Goal: Task Accomplishment & Management: Manage account settings

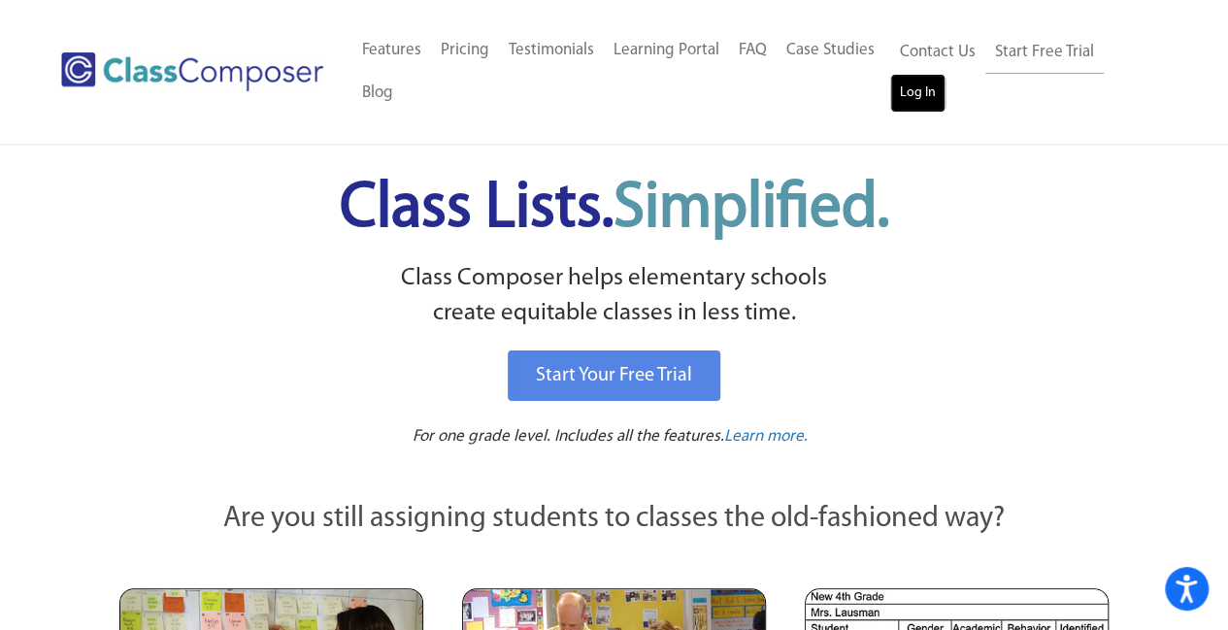
click at [926, 81] on link "Log In" at bounding box center [918, 93] width 55 height 39
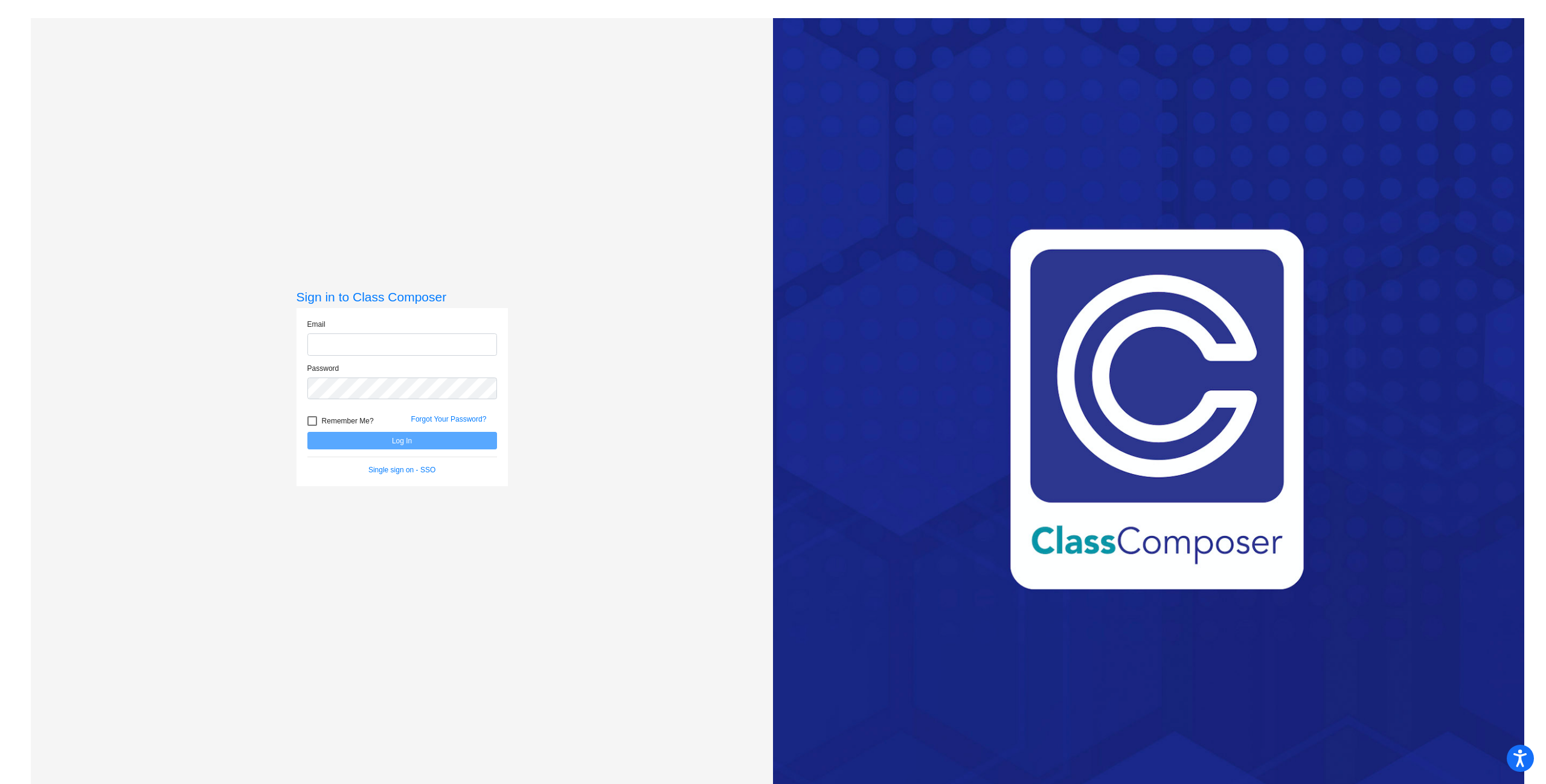
type input "[EMAIL_ADDRESS][DOMAIN_NAME]"
click at [380, 441] on button "Log In" at bounding box center [402, 440] width 190 height 17
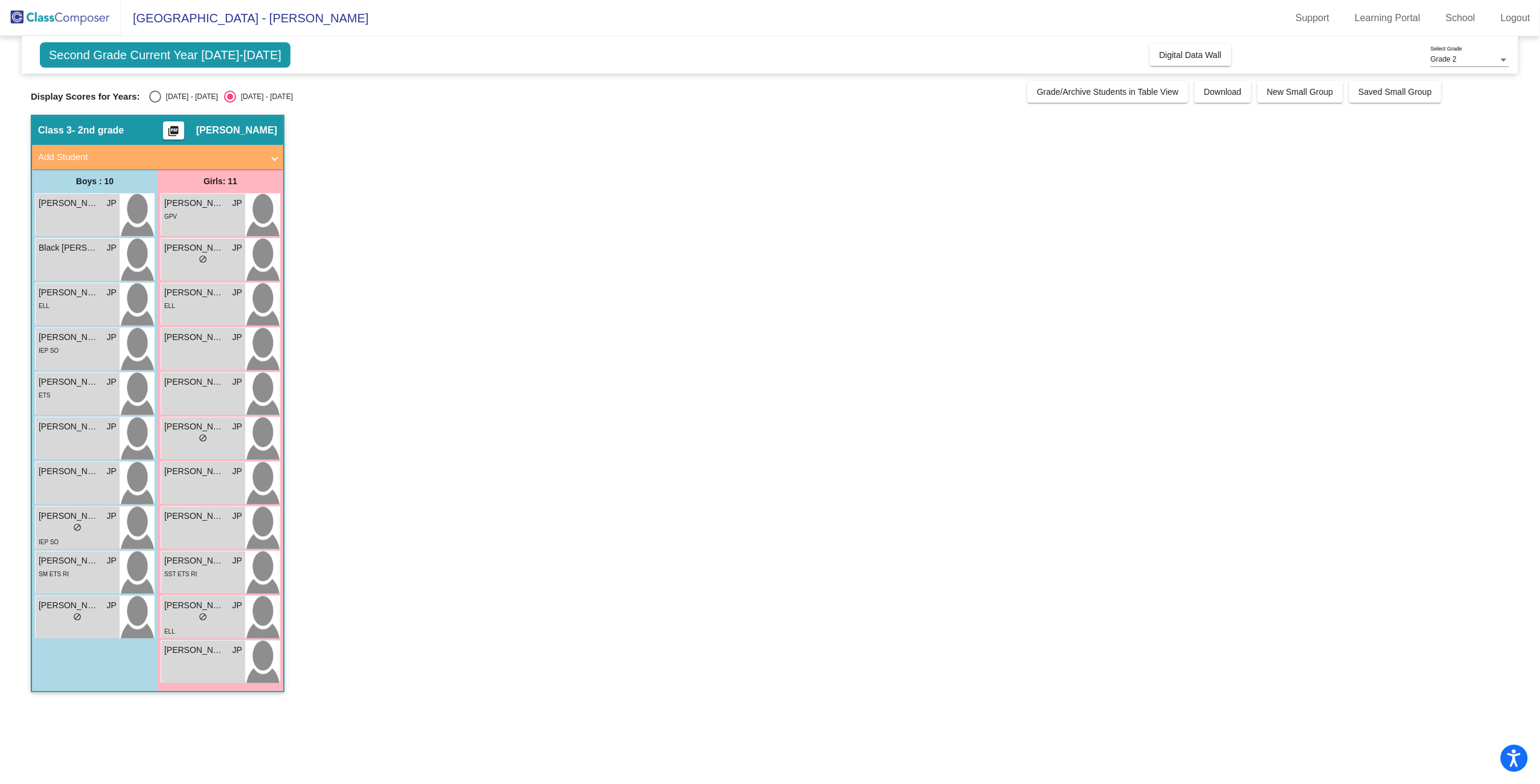
click at [151, 96] on div "Select an option" at bounding box center [155, 96] width 12 height 12
click at [155, 103] on input "[DATE] - [DATE]" at bounding box center [155, 103] width 1 height 1
radio input "true"
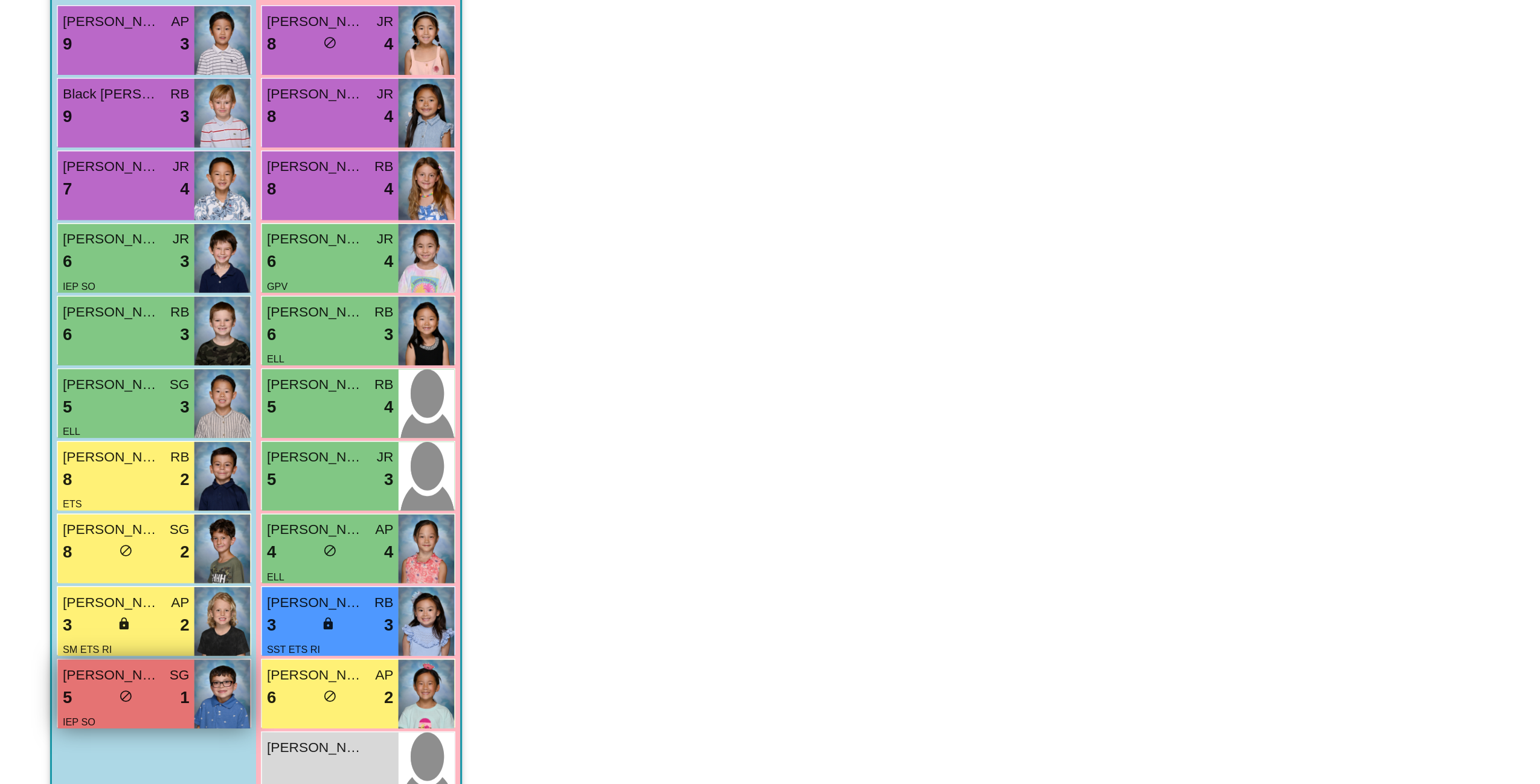
click at [85, 609] on span "[PERSON_NAME]" at bounding box center [68, 605] width 60 height 12
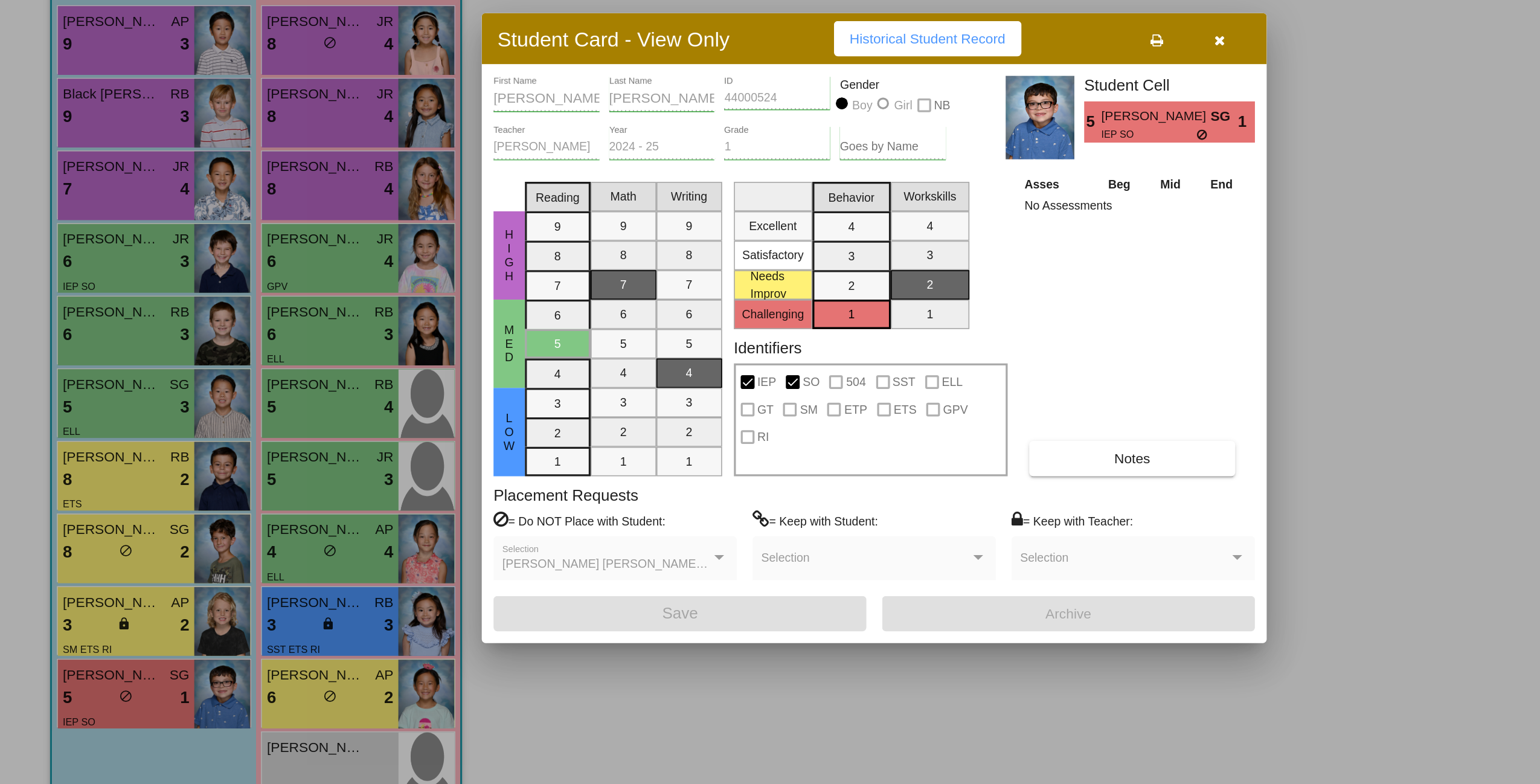
click at [187, 616] on div at bounding box center [770, 392] width 1540 height 784
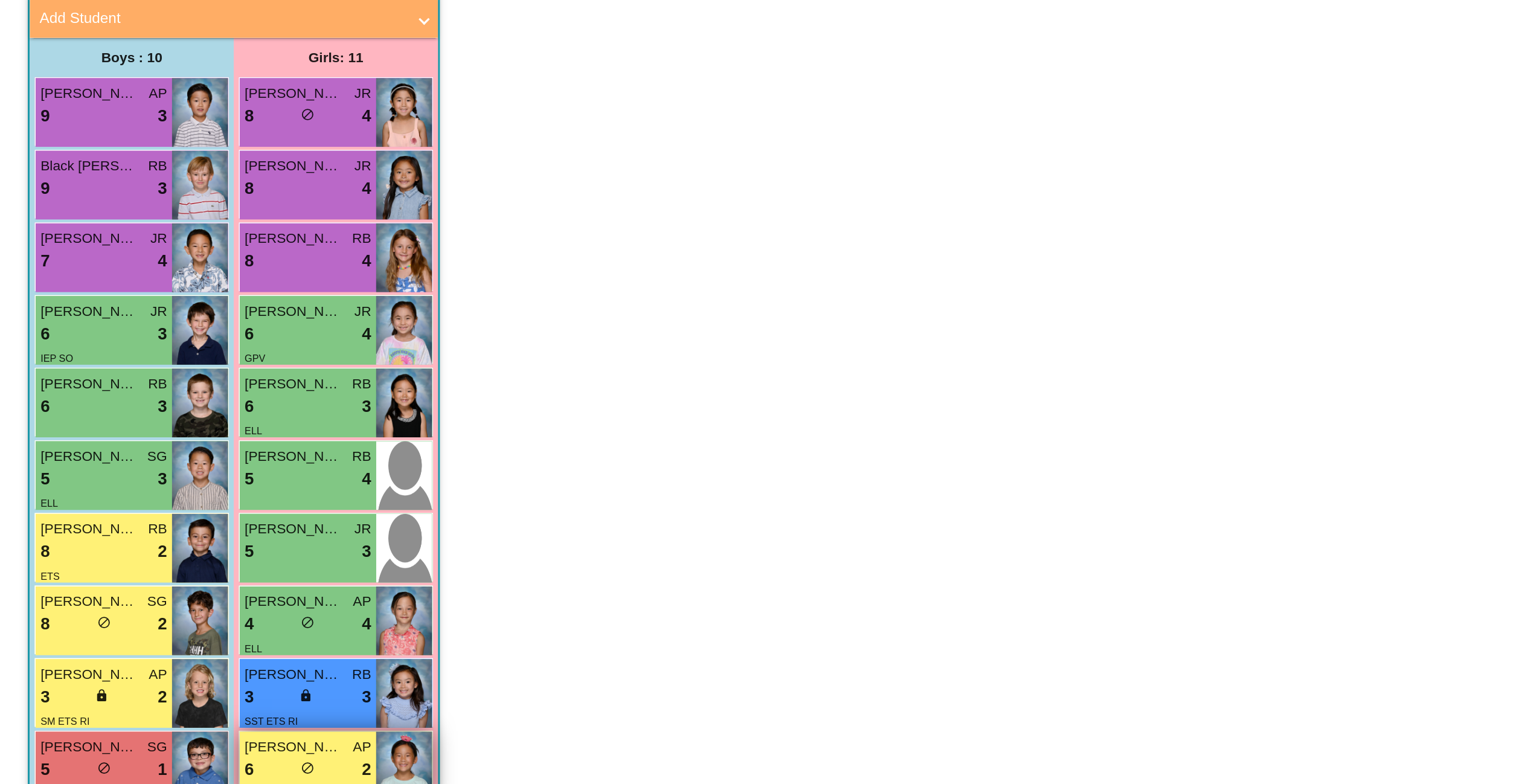
click at [173, 603] on span "Chloe Lee" at bounding box center [194, 605] width 60 height 12
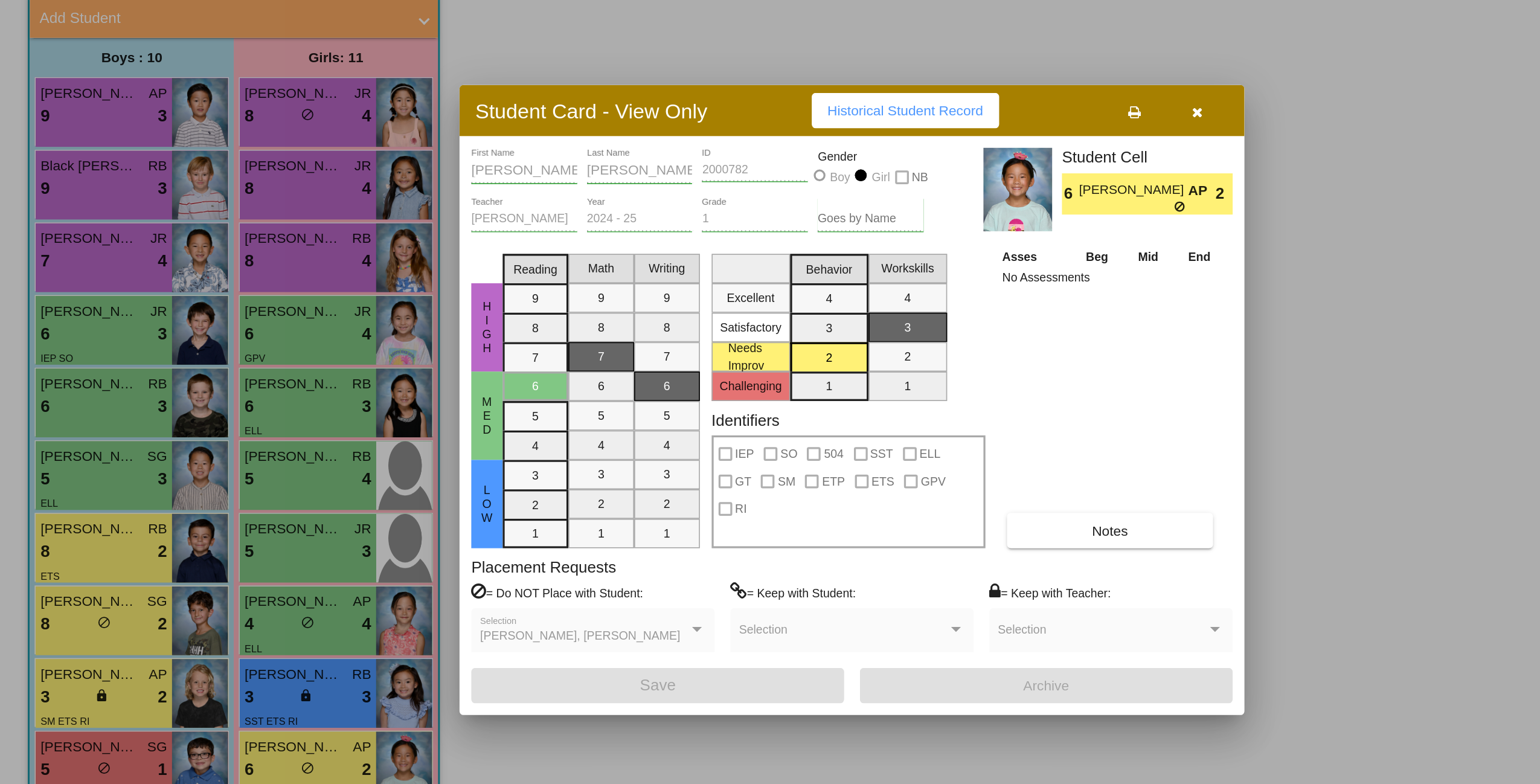
click at [190, 561] on div at bounding box center [770, 392] width 1540 height 784
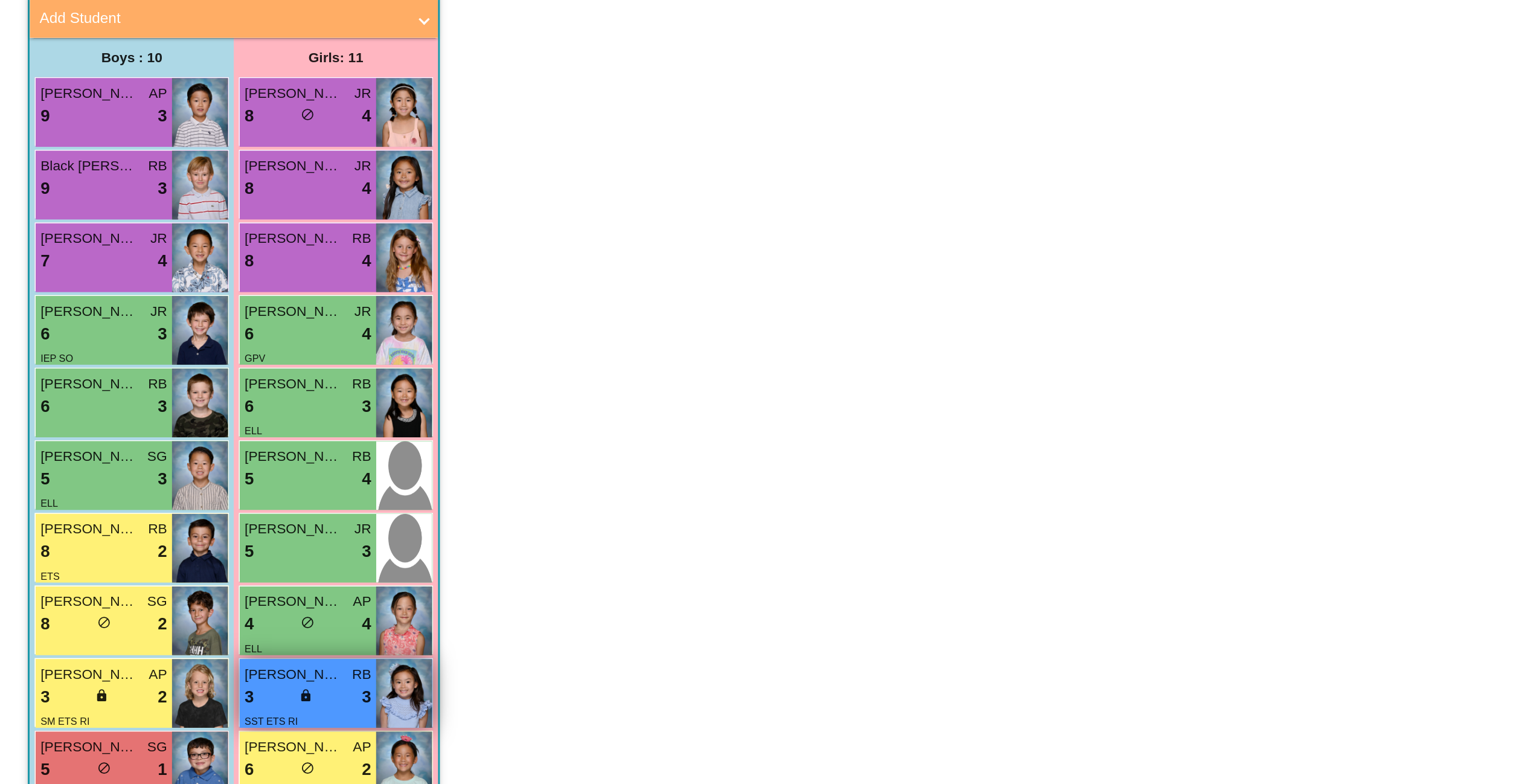
click at [200, 563] on span "Olivia Truong-Cao" at bounding box center [194, 561] width 60 height 12
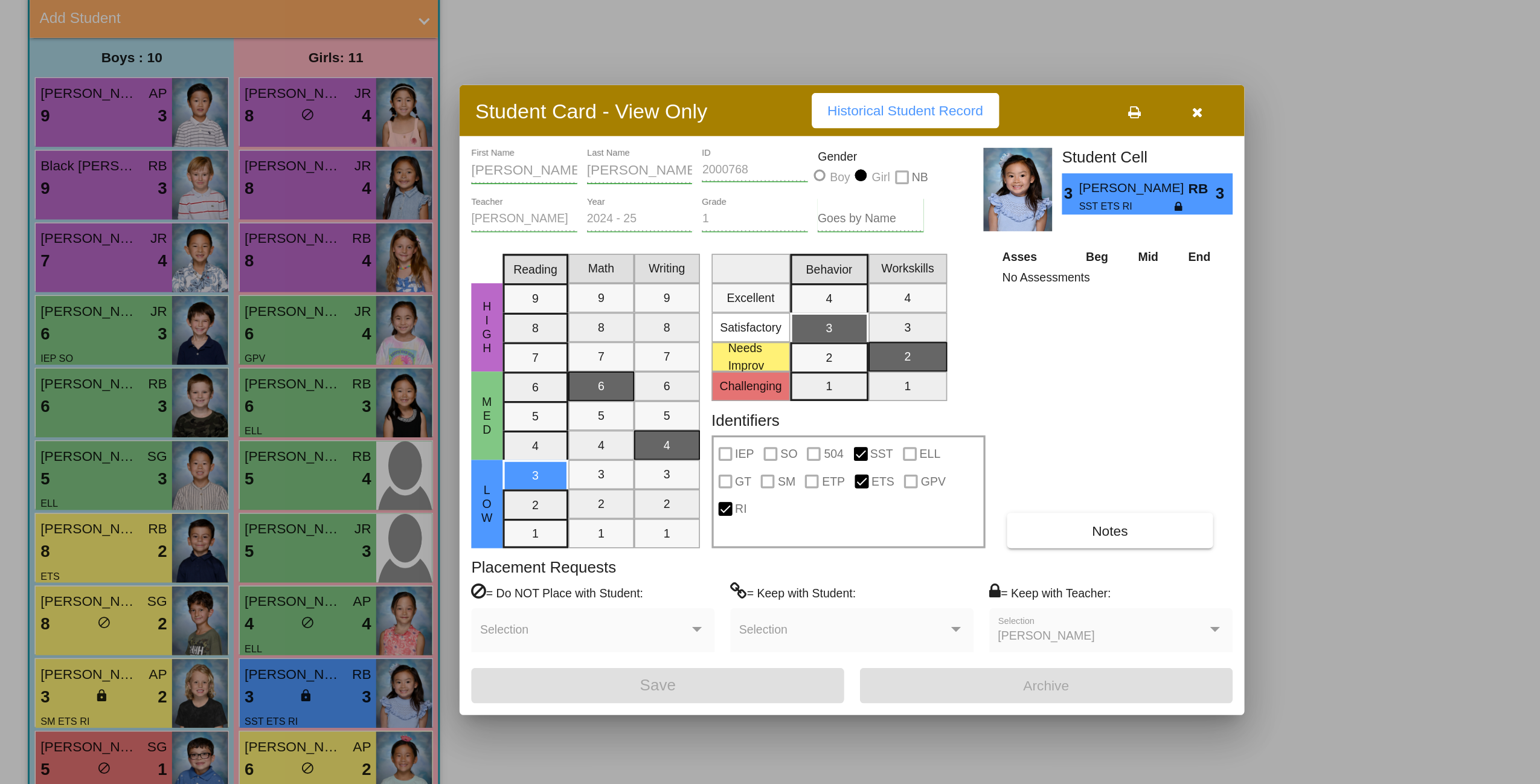
click at [188, 516] on div at bounding box center [770, 392] width 1540 height 784
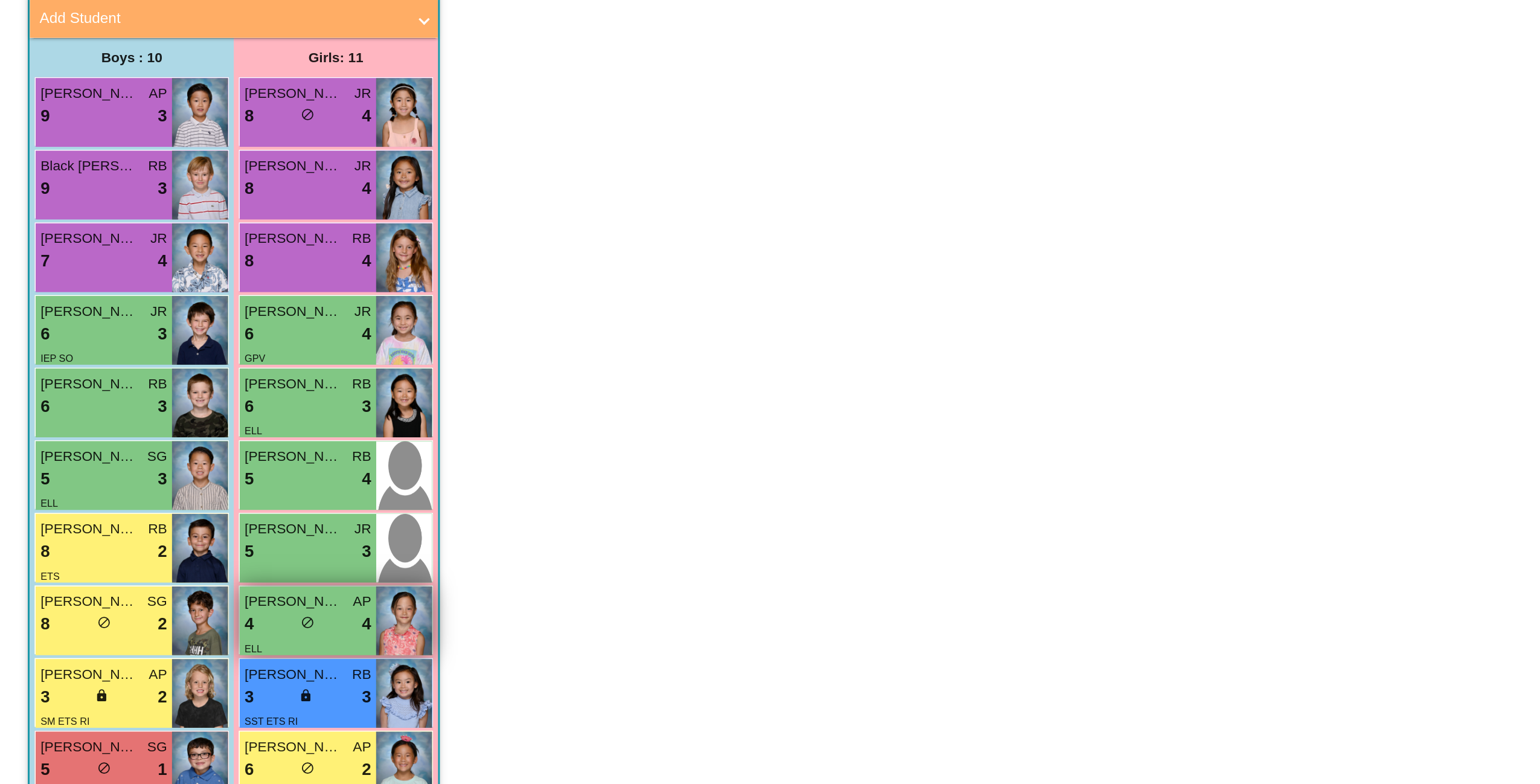
click at [188, 516] on span "Sophia Wu Baik" at bounding box center [194, 516] width 60 height 12
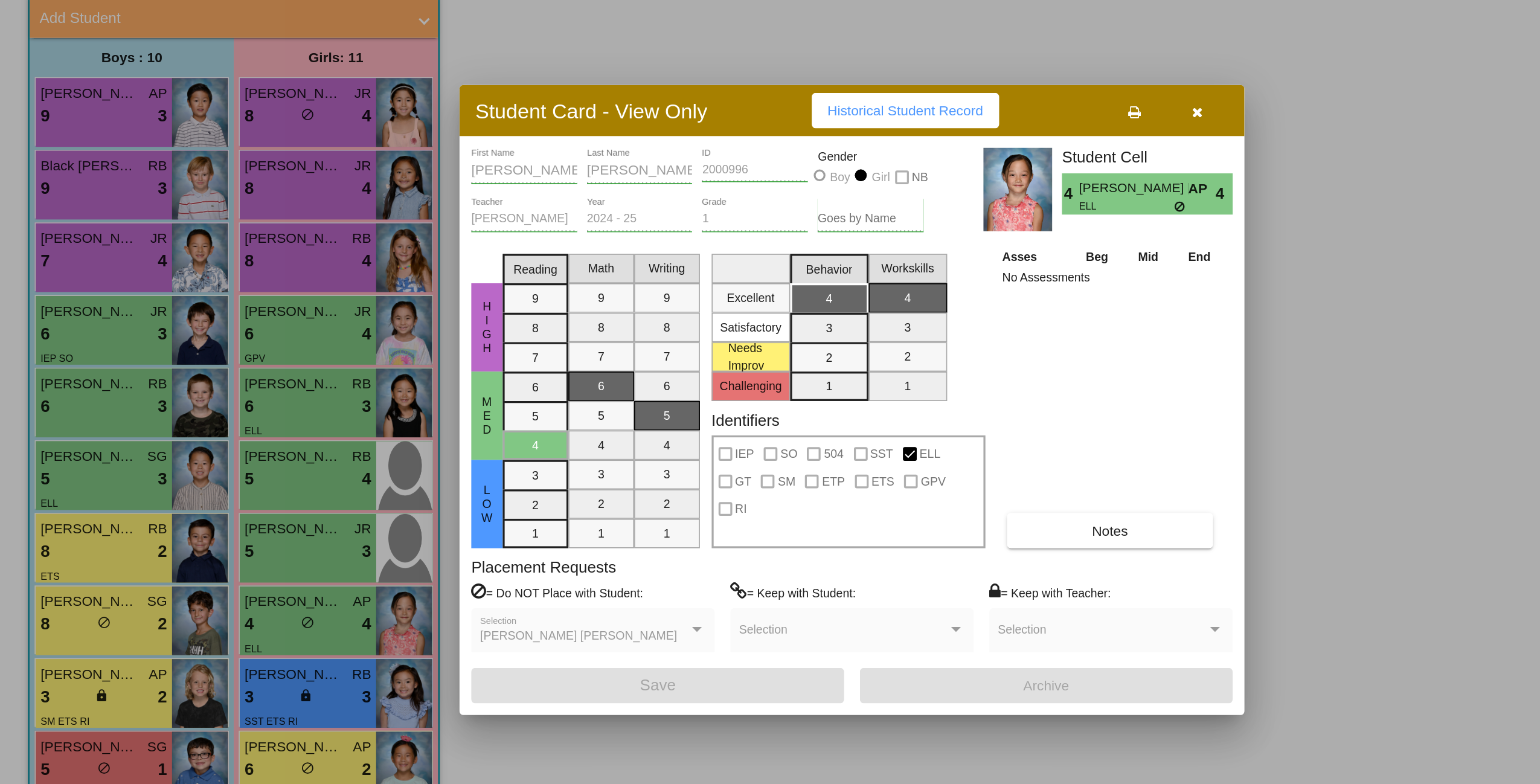
click at [203, 293] on div at bounding box center [770, 392] width 1540 height 784
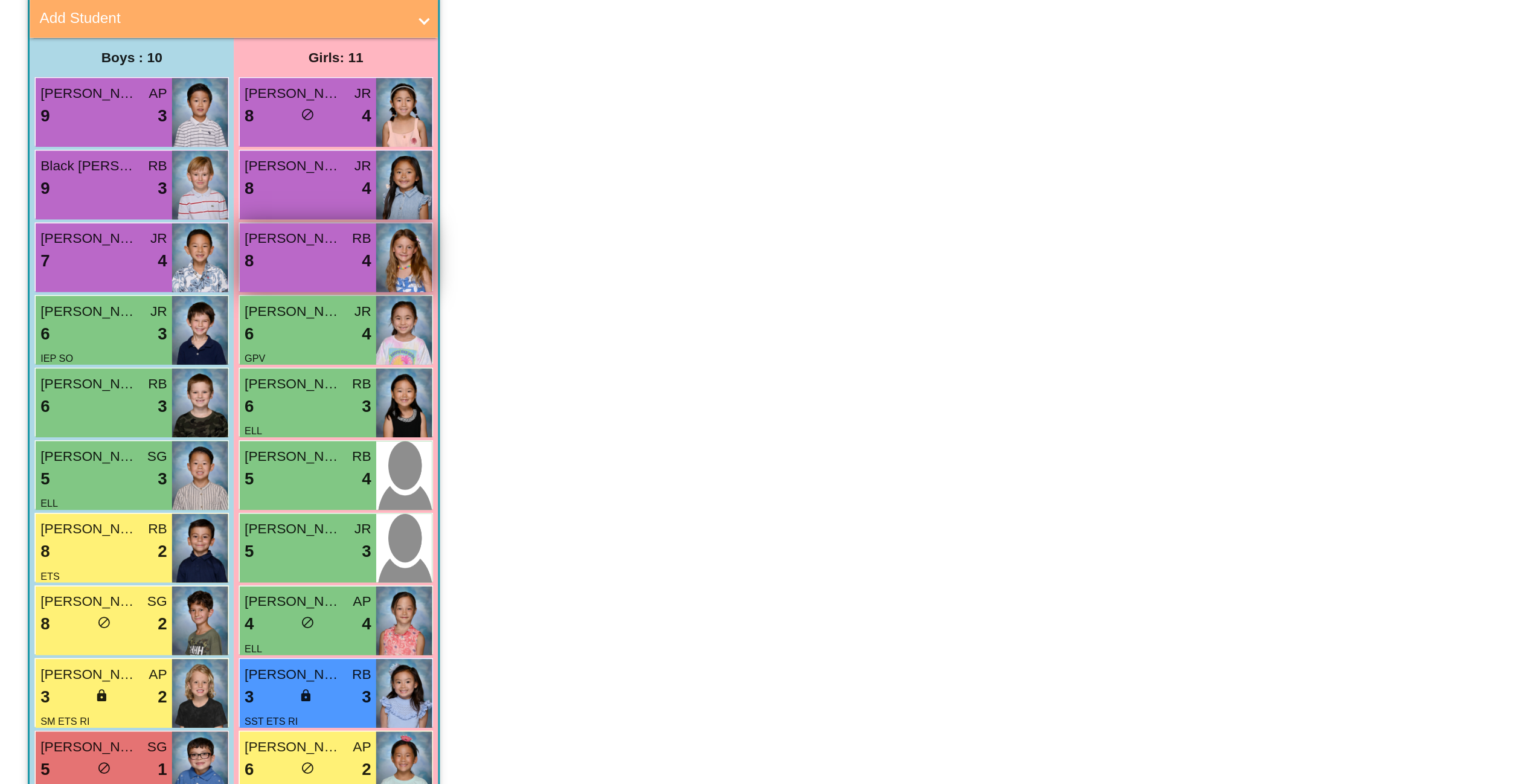
click at [203, 293] on span "Olivia Colletta" at bounding box center [194, 292] width 60 height 12
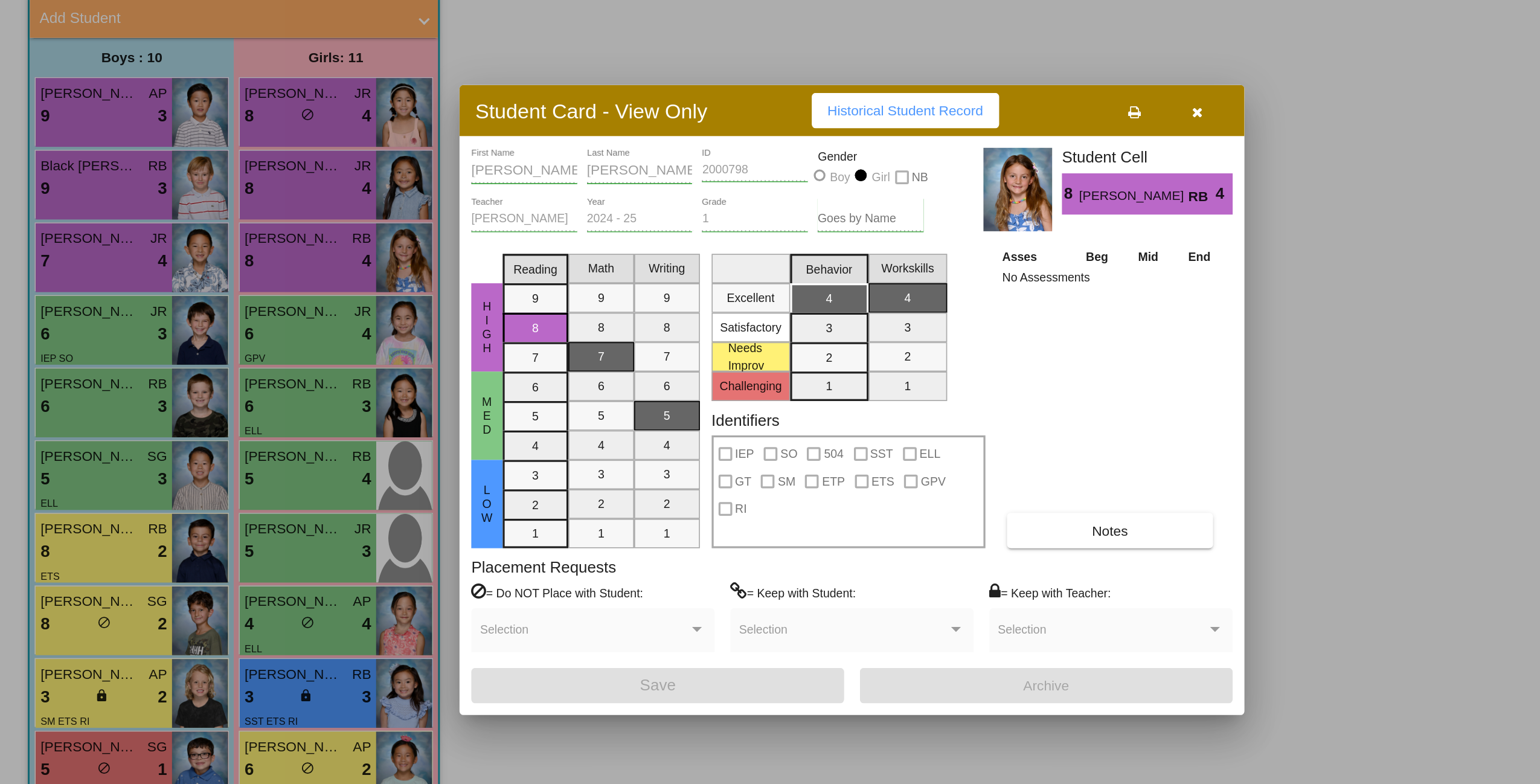
click at [197, 251] on div at bounding box center [770, 392] width 1540 height 784
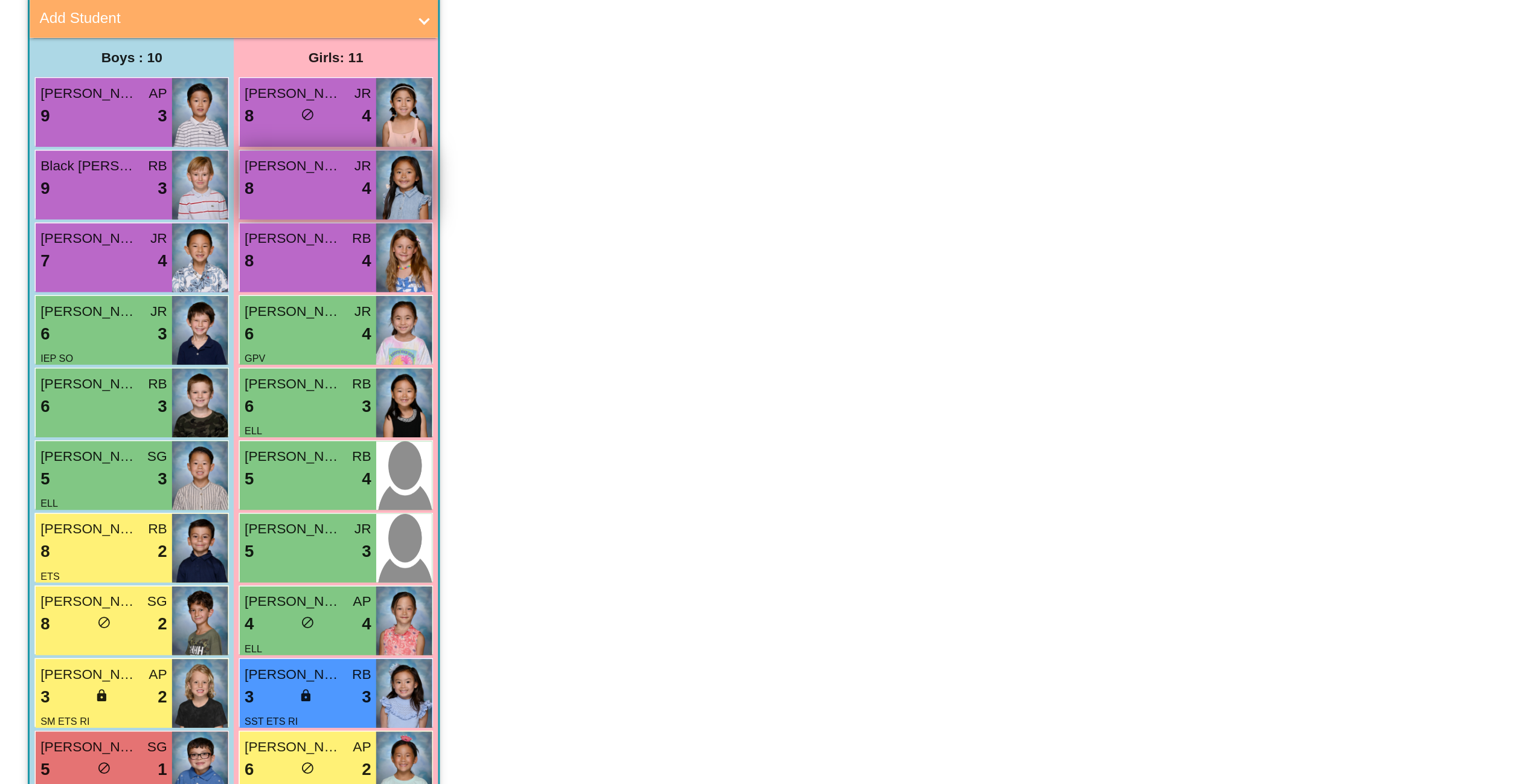
click at [195, 246] on span "Olivia Cardines" at bounding box center [194, 247] width 60 height 12
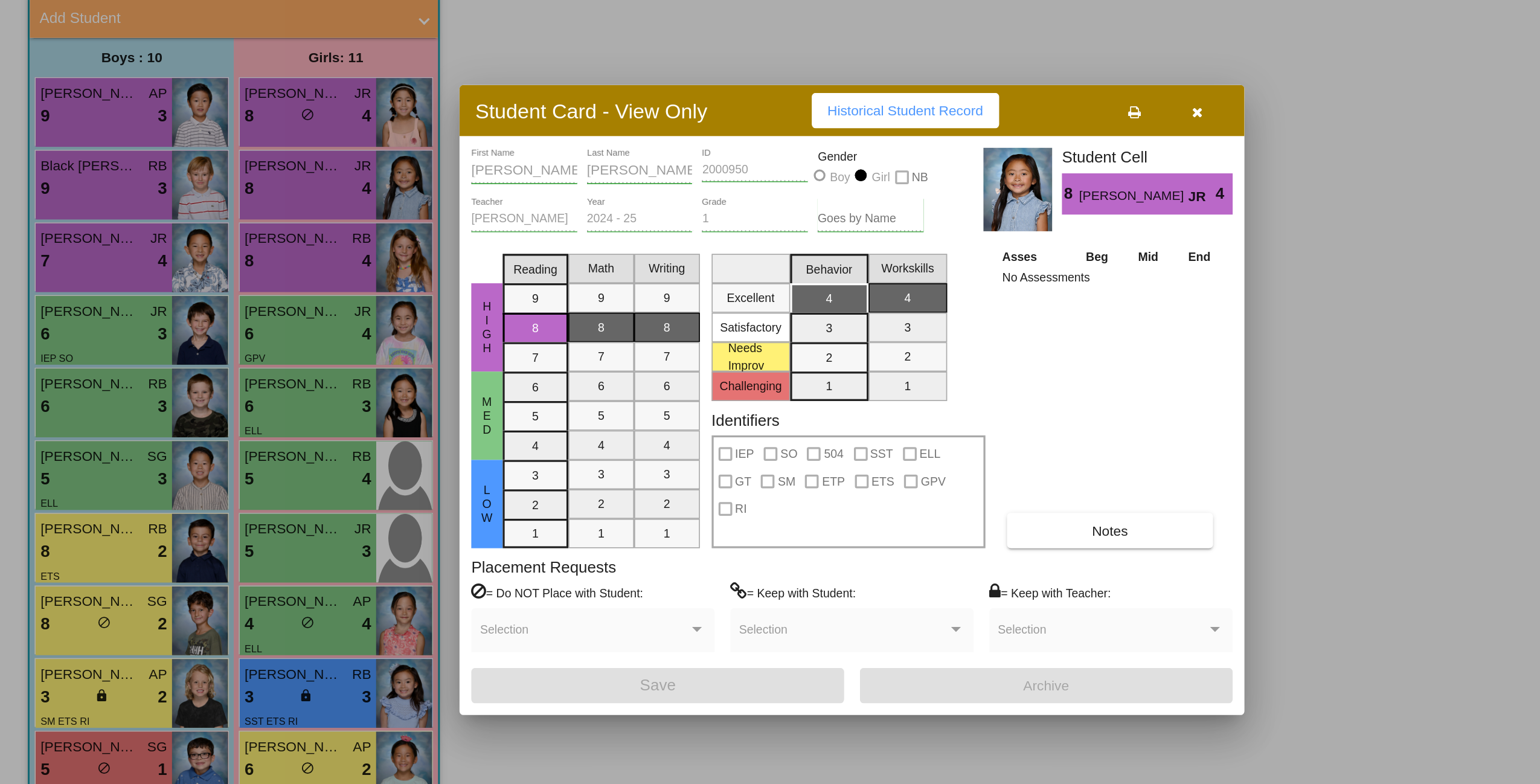
click at [820, 190] on div at bounding box center [770, 392] width 1540 height 784
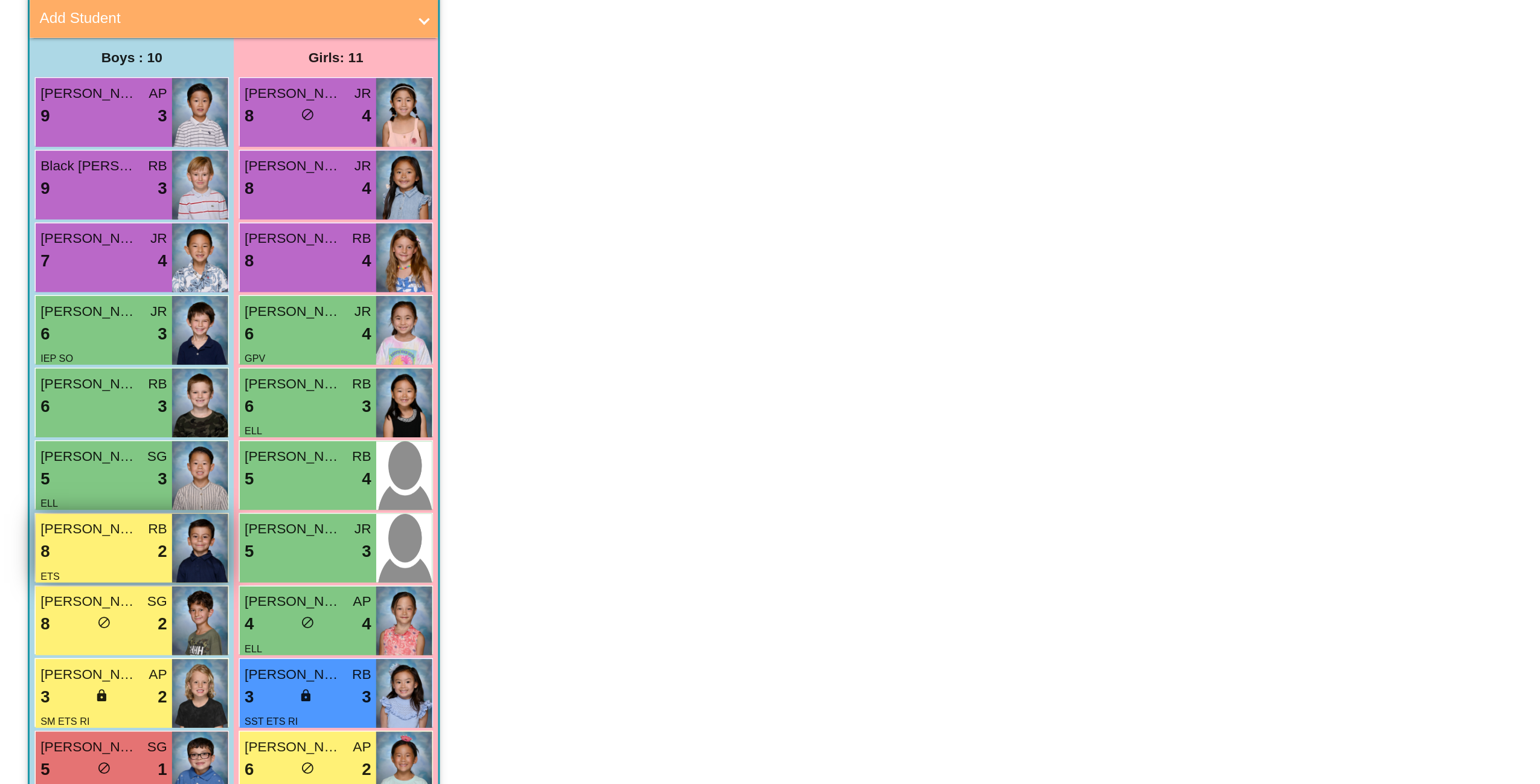
click at [59, 471] on span "Lucas Desharnais" at bounding box center [68, 471] width 60 height 12
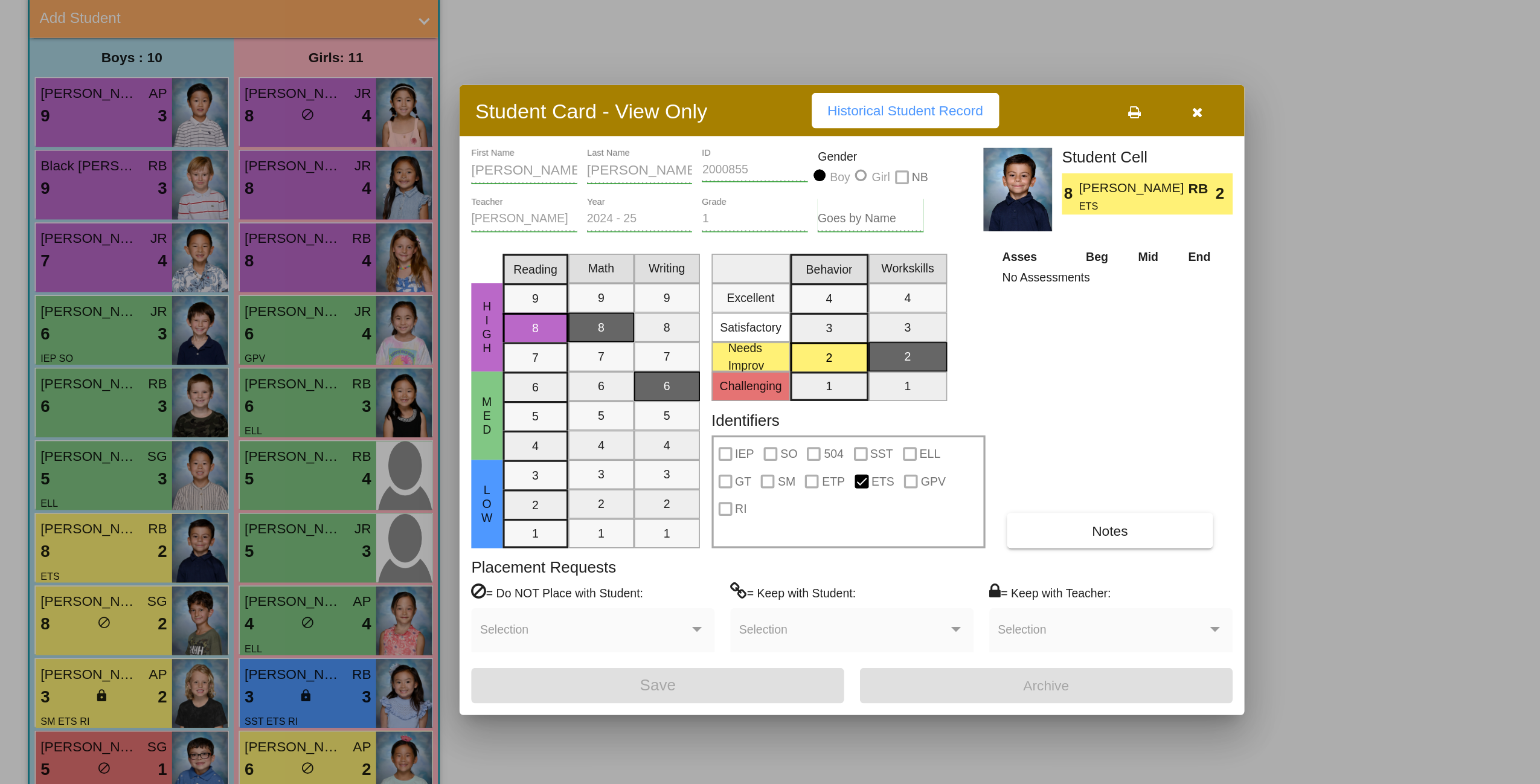
click at [83, 517] on div at bounding box center [770, 392] width 1540 height 784
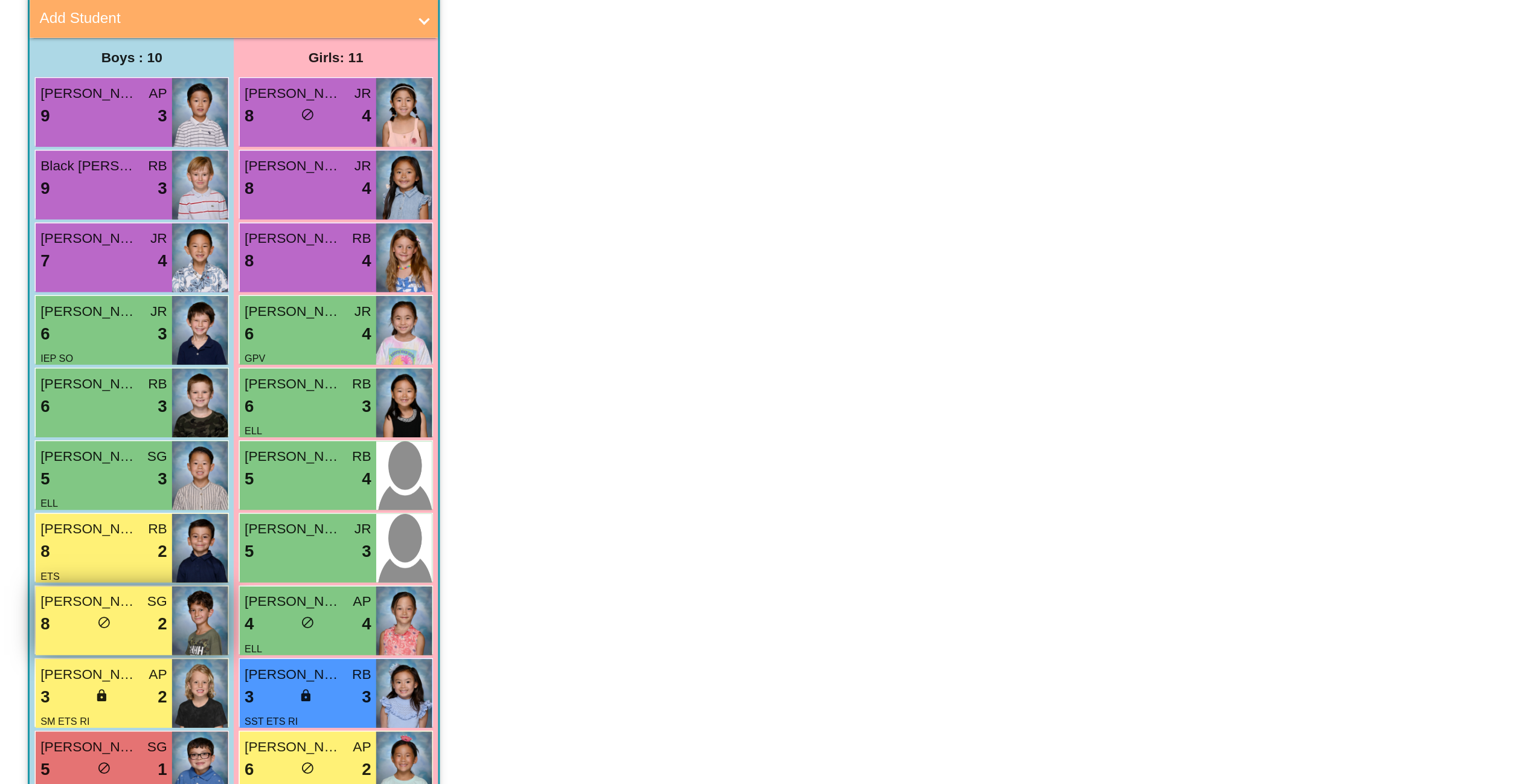
click at [80, 516] on span "Yorgan Chahine" at bounding box center [68, 516] width 60 height 12
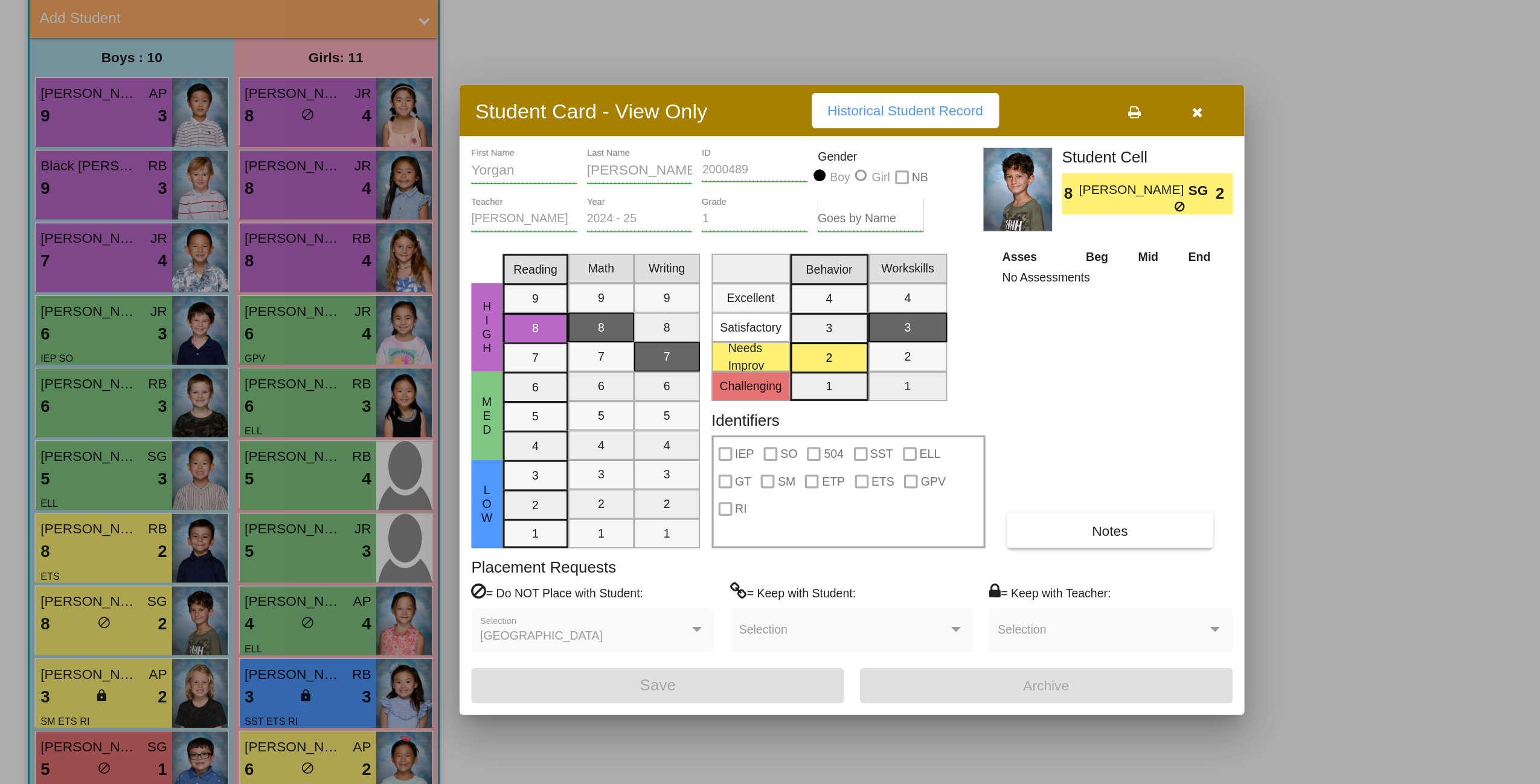
click at [73, 469] on div at bounding box center [770, 392] width 1540 height 784
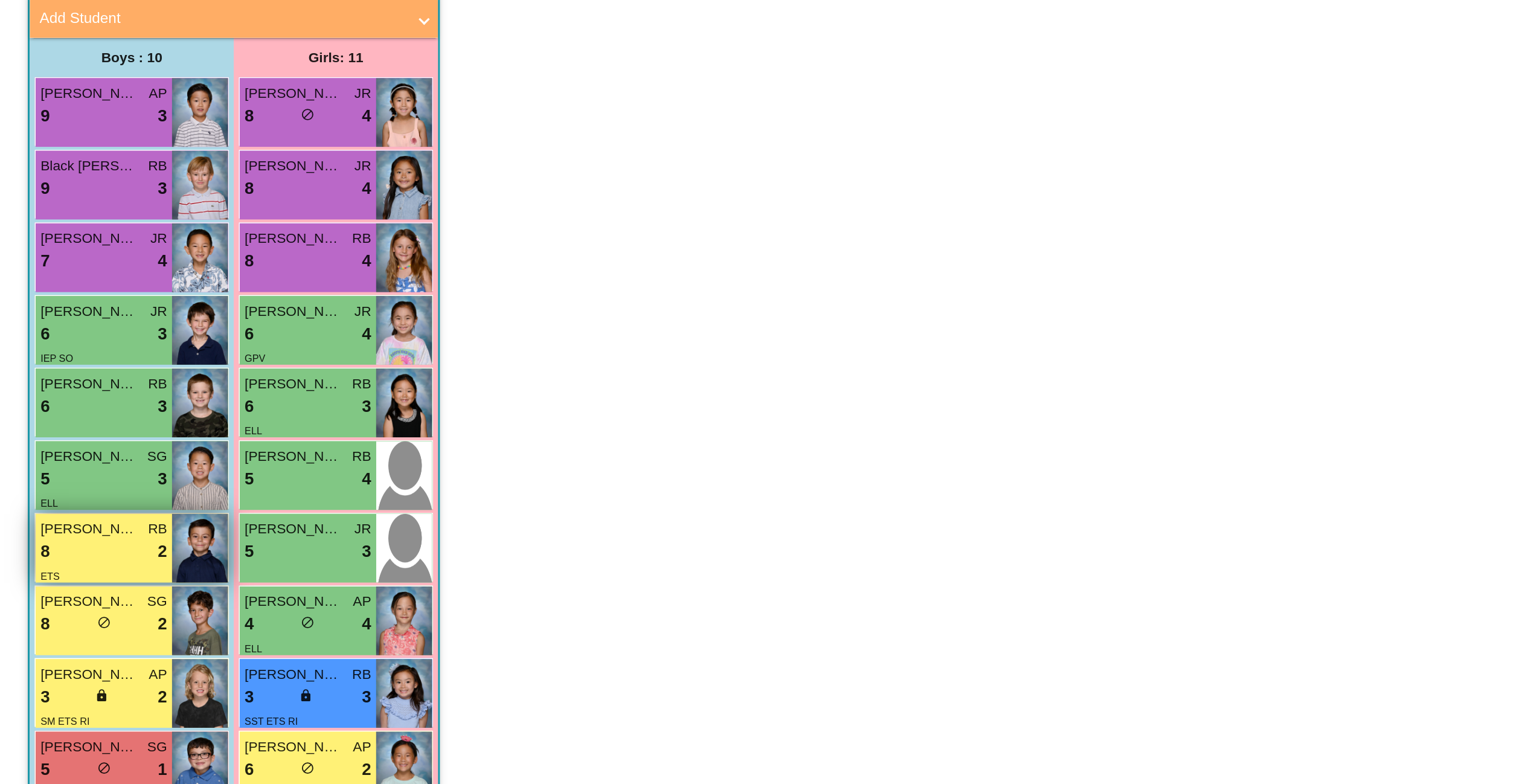
click at [73, 475] on span "Lucas Desharnais" at bounding box center [68, 471] width 60 height 12
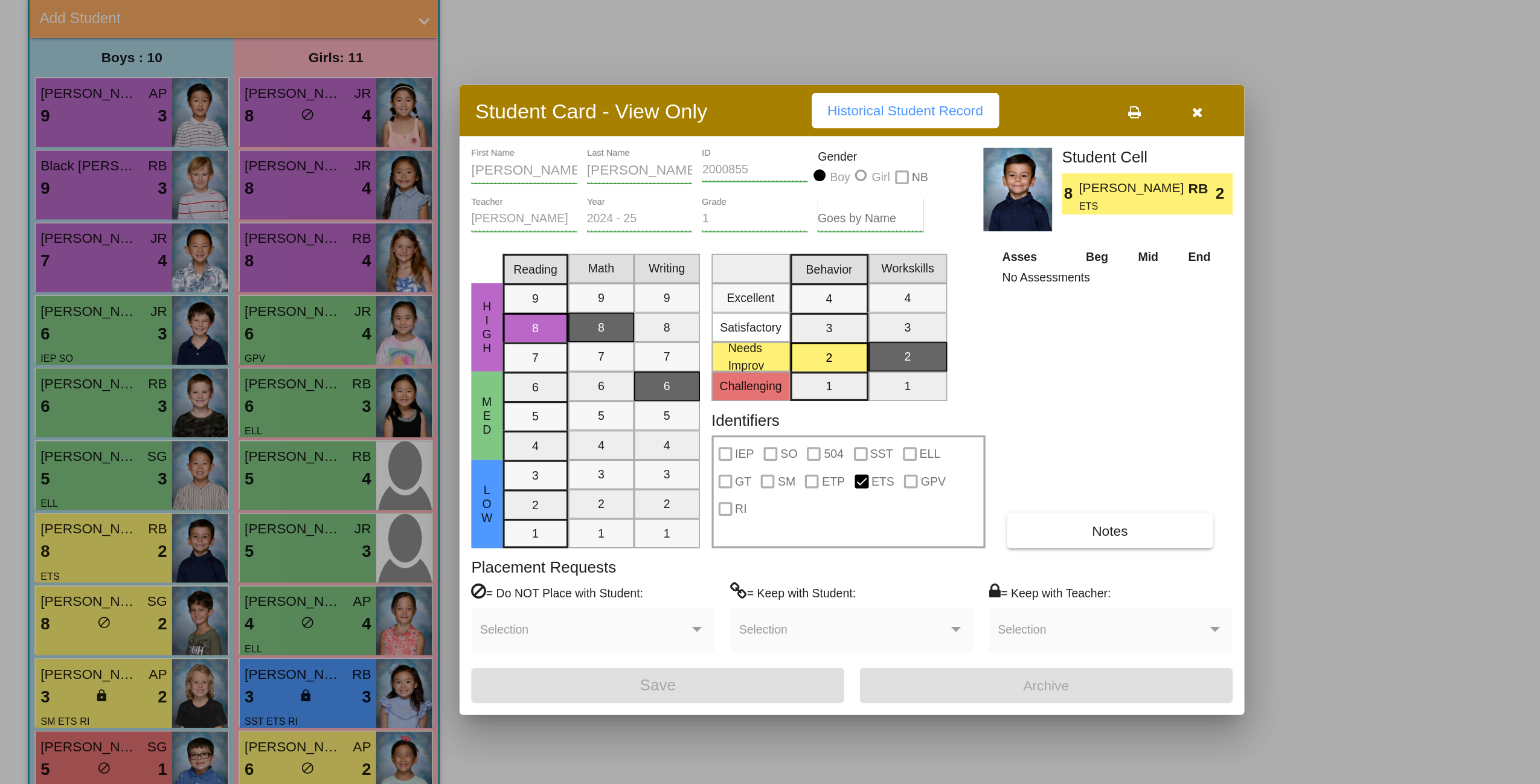
click at [60, 560] on div at bounding box center [770, 392] width 1540 height 784
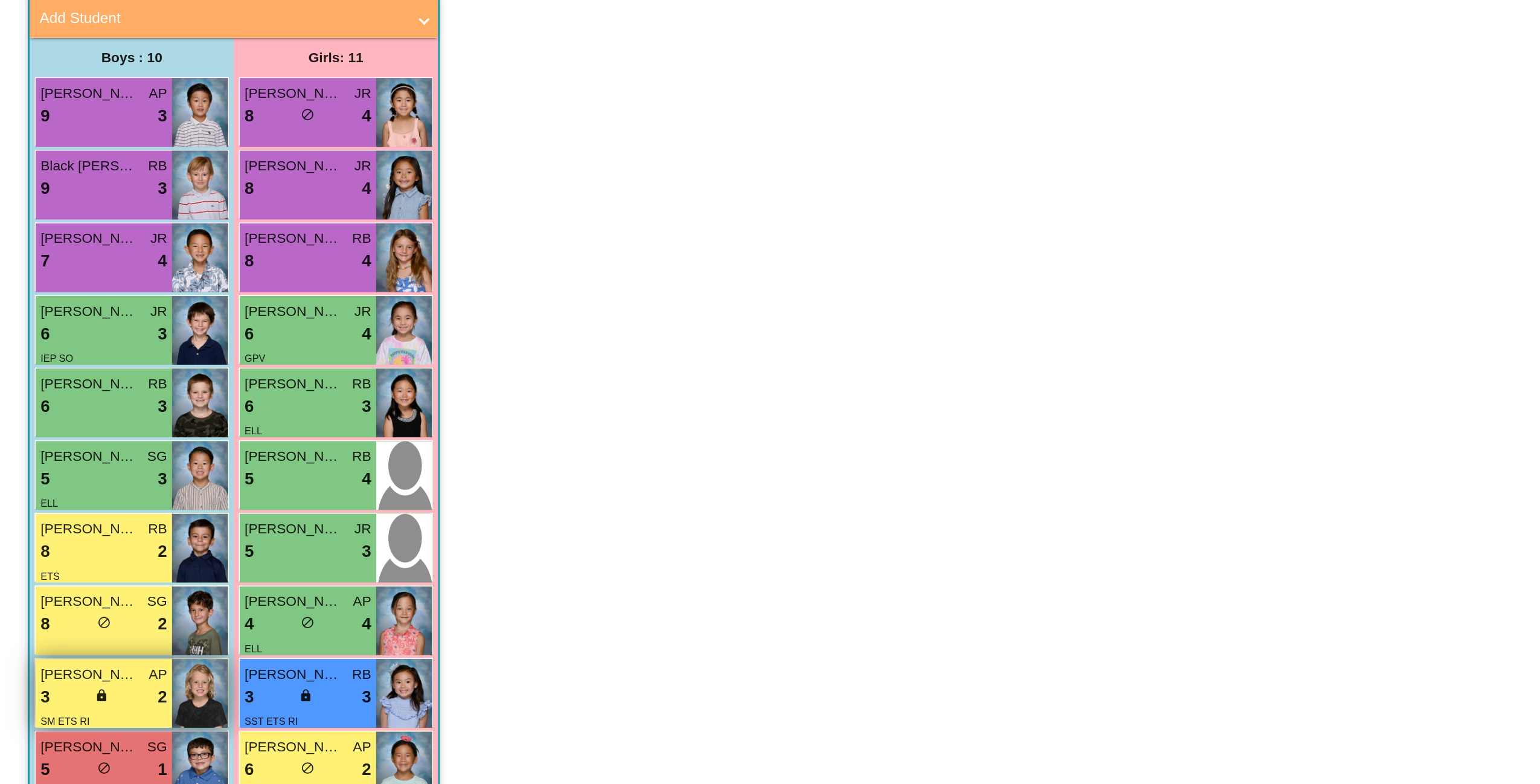
click at [72, 561] on span "Rylan Morris" at bounding box center [68, 561] width 60 height 12
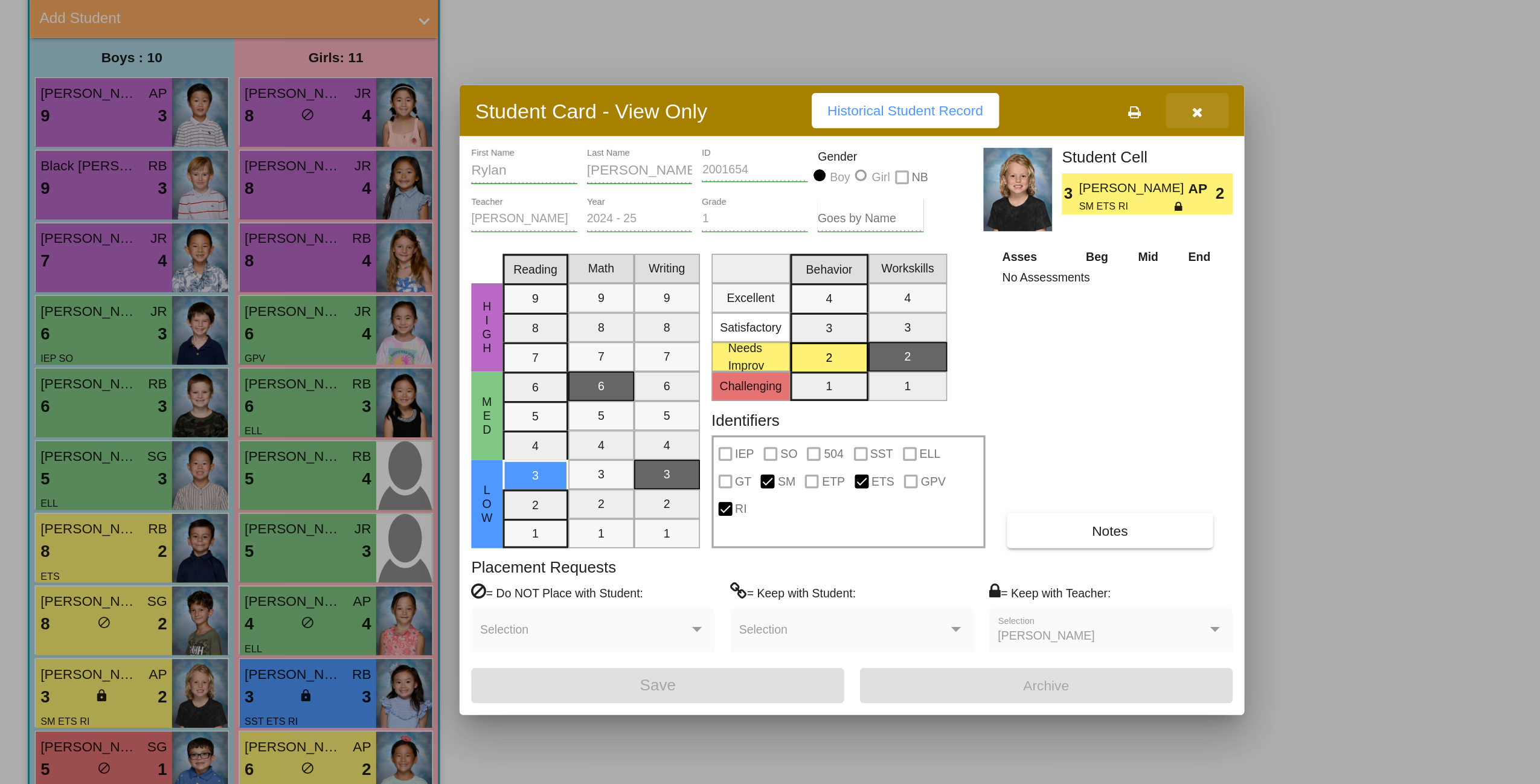
click at [749, 213] on icon "button" at bounding box center [751, 215] width 7 height 9
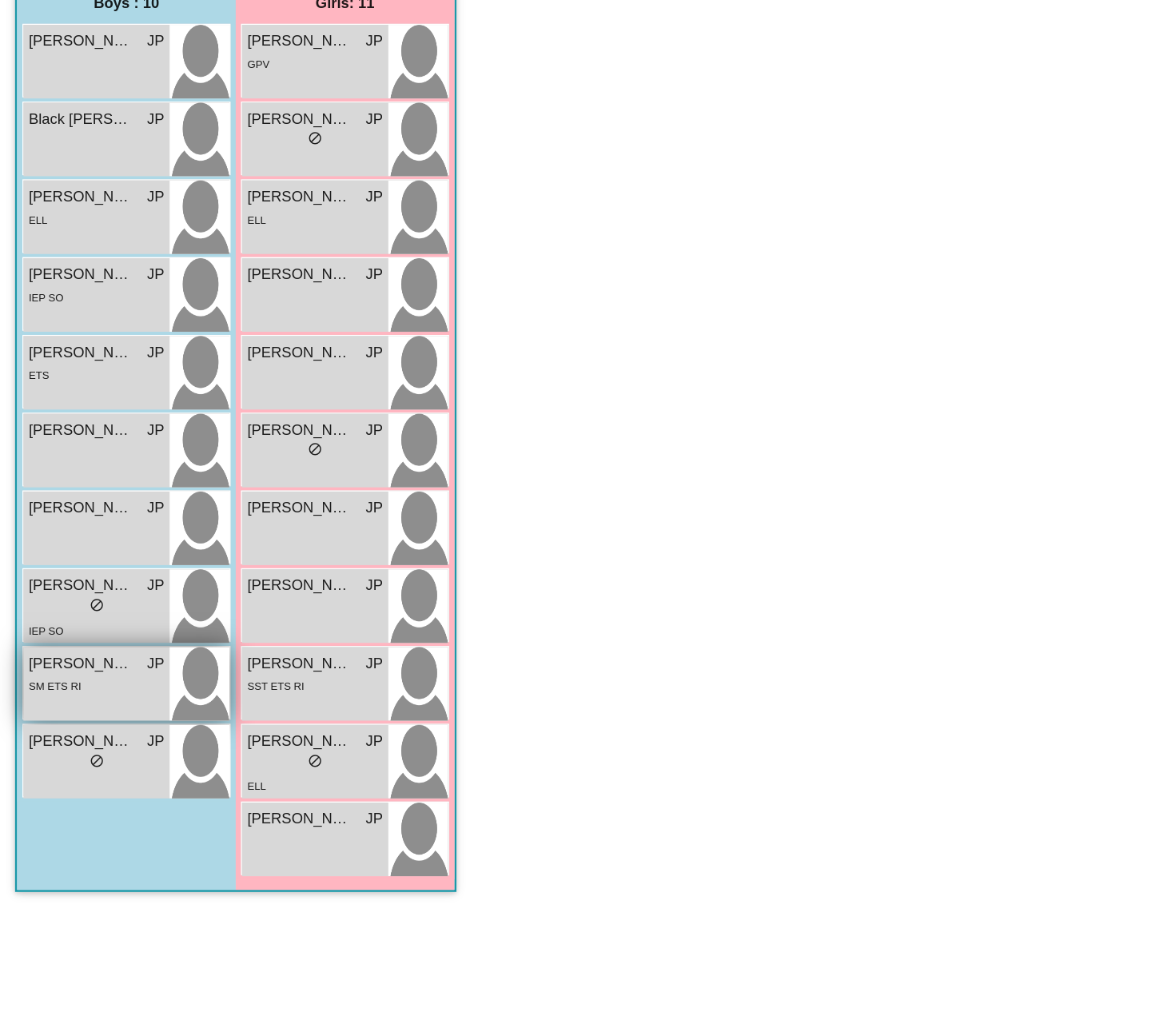
click at [103, 760] on div "SM ETS RI" at bounding box center [85, 759] width 103 height 16
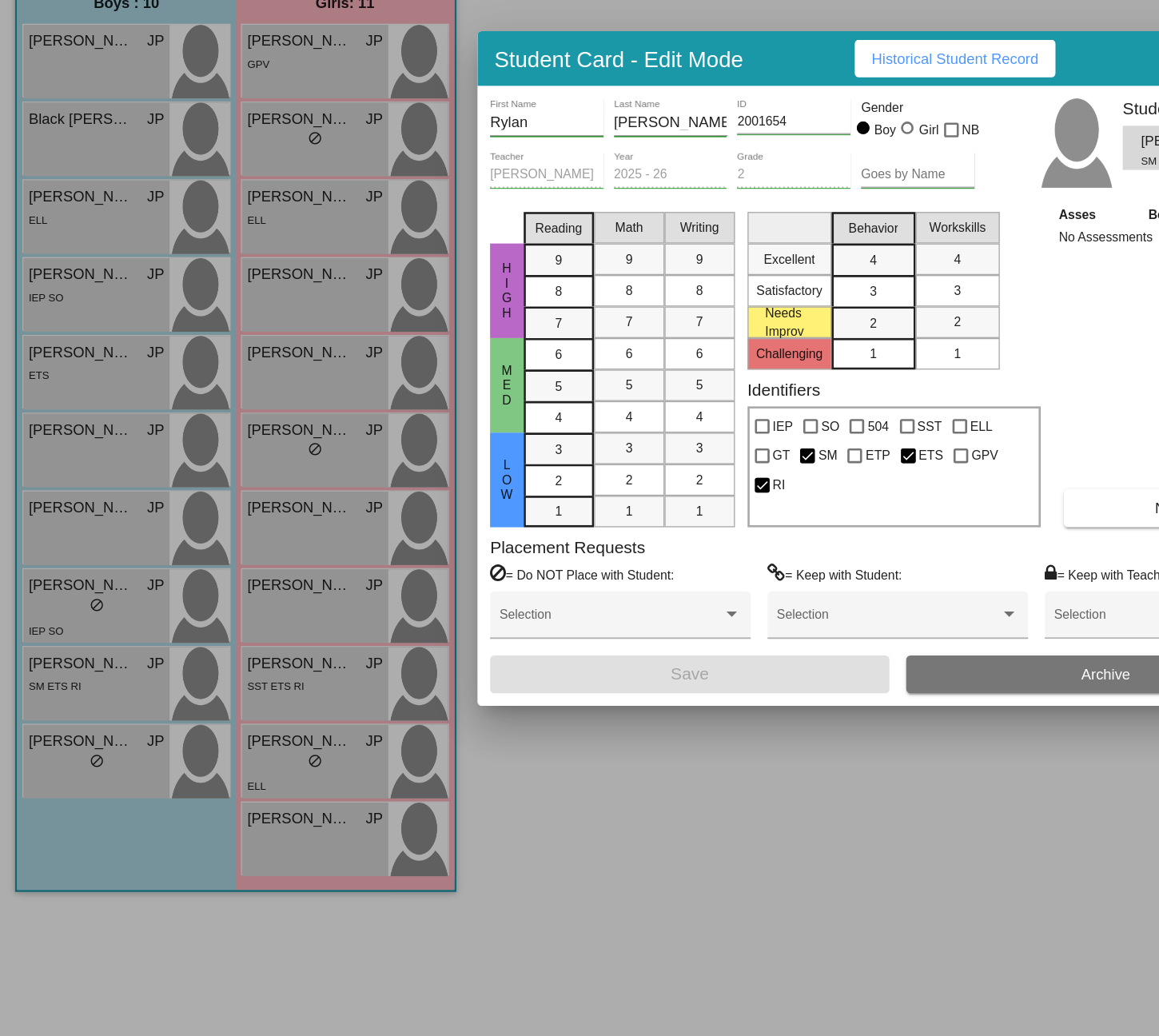
click at [81, 679] on div at bounding box center [580, 518] width 1159 height 1036
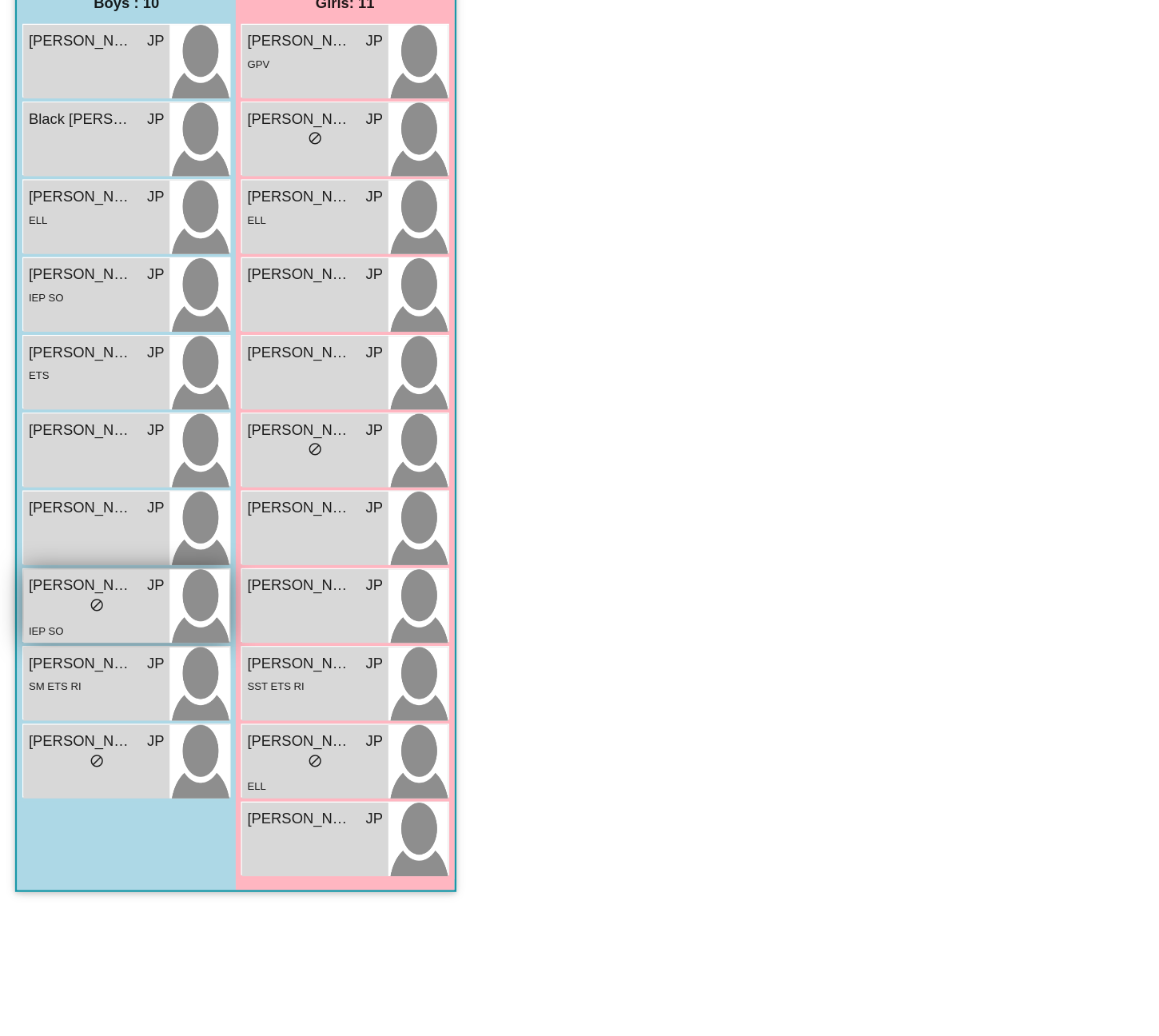
click at [79, 680] on span "Ronald Falasca" at bounding box center [73, 683] width 80 height 16
